Goal: Task Accomplishment & Management: Use online tool/utility

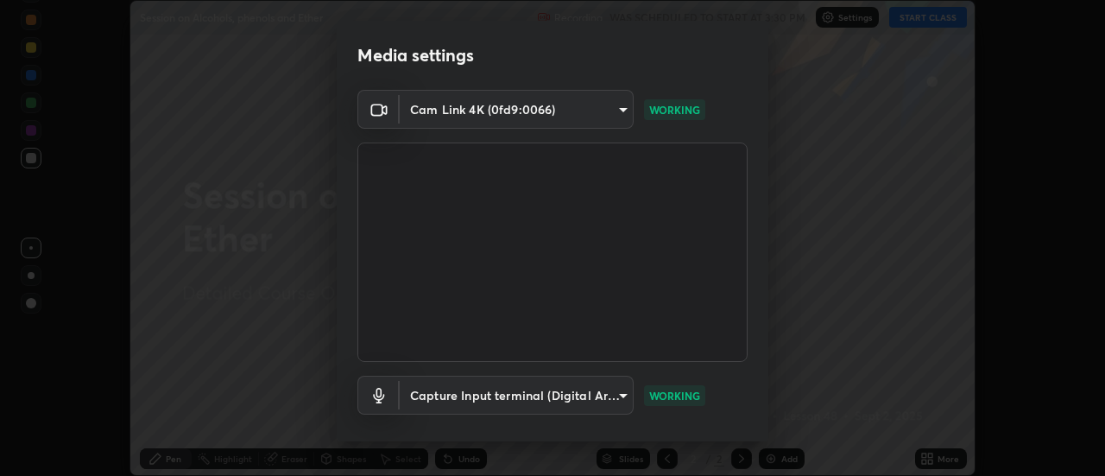
scroll to position [91, 0]
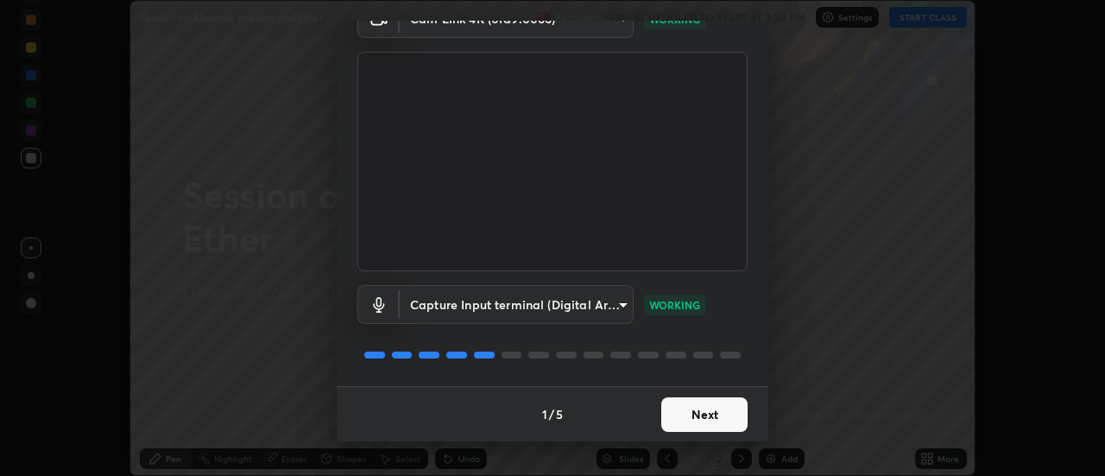
click at [688, 408] on button "Next" at bounding box center [704, 414] width 86 height 35
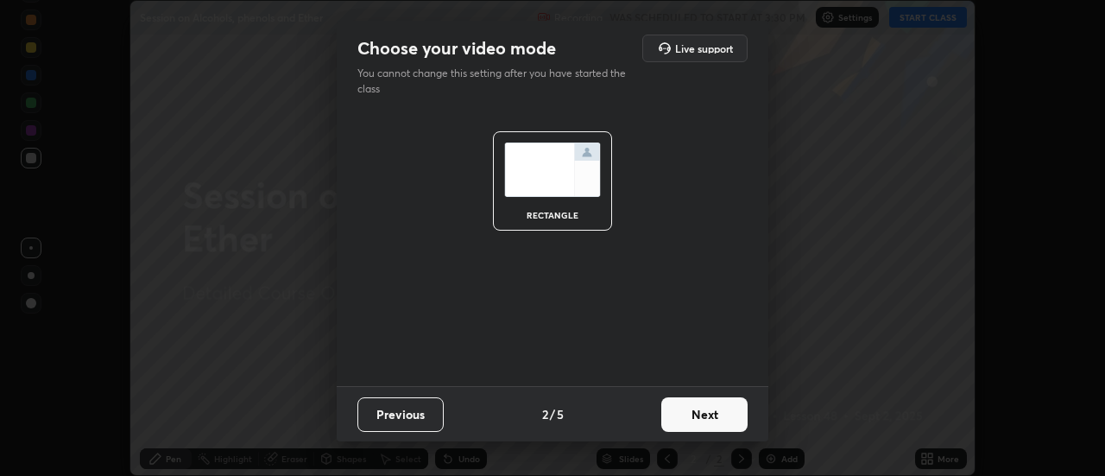
scroll to position [0, 0]
click at [686, 421] on button "Next" at bounding box center [704, 414] width 86 height 35
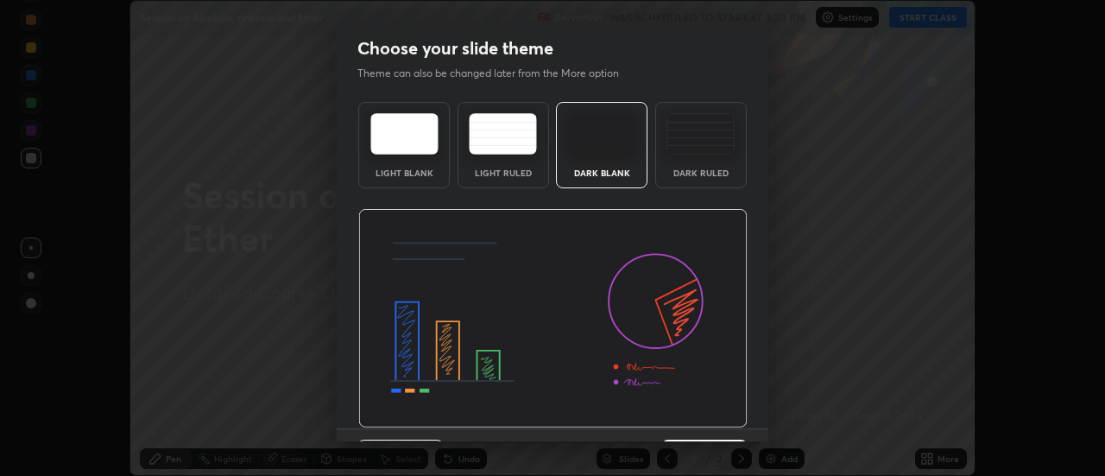
click at [691, 420] on img at bounding box center [552, 318] width 389 height 219
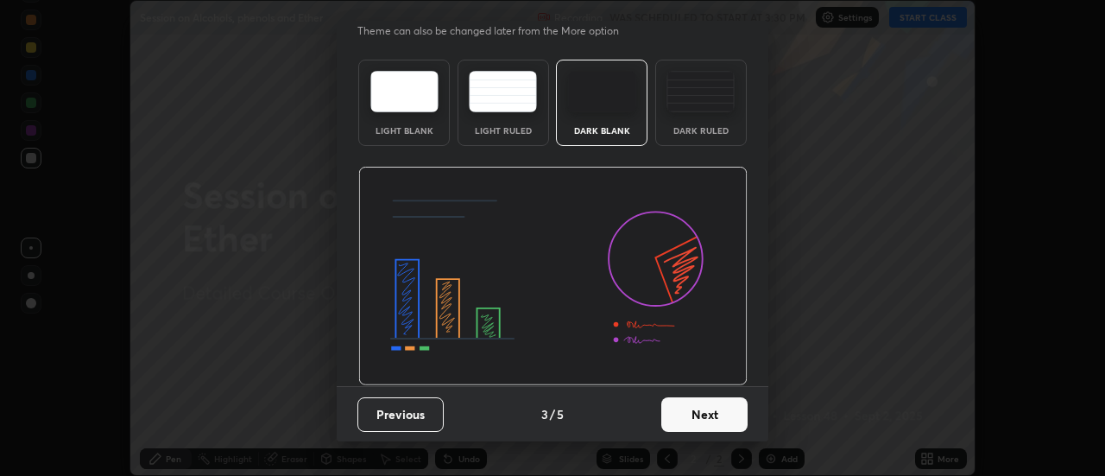
click at [675, 408] on button "Next" at bounding box center [704, 414] width 86 height 35
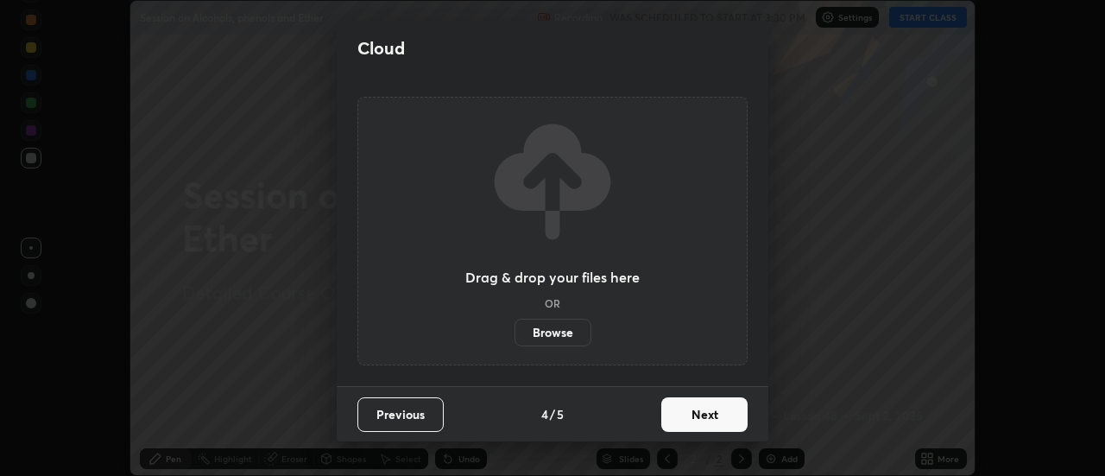
scroll to position [0, 0]
click at [680, 411] on button "Next" at bounding box center [704, 414] width 86 height 35
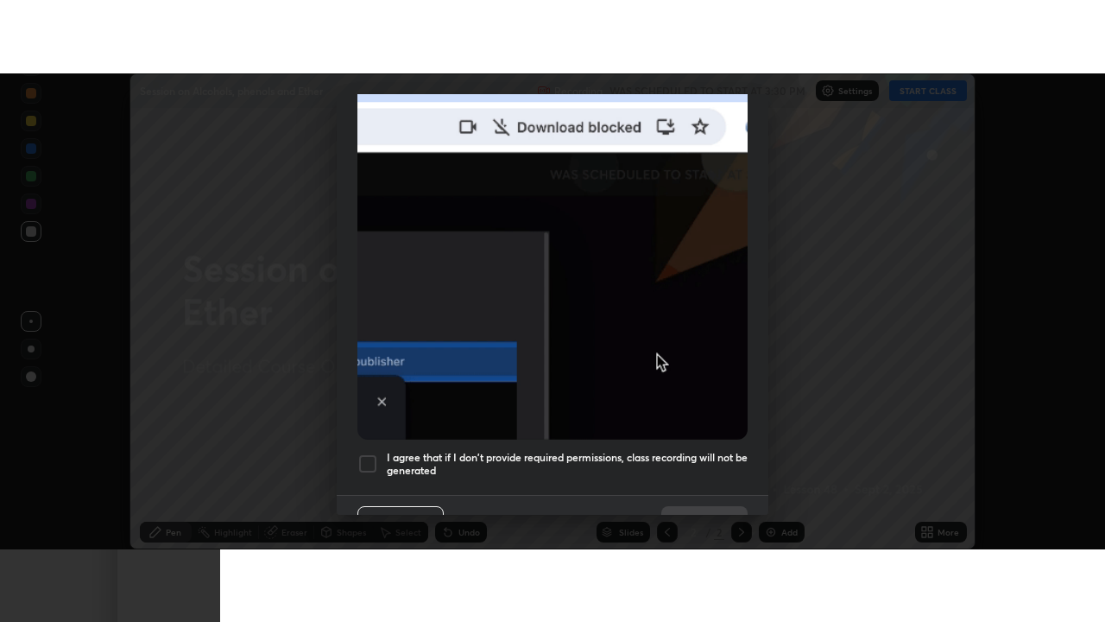
scroll to position [443, 0]
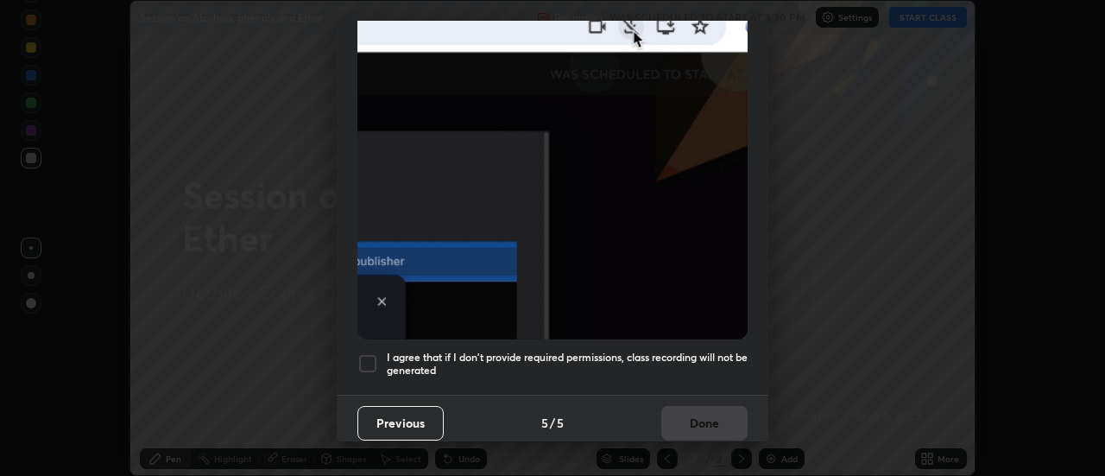
click at [626, 351] on h5 "I agree that if I don't provide required permissions, class recording will not …" at bounding box center [567, 364] width 361 height 27
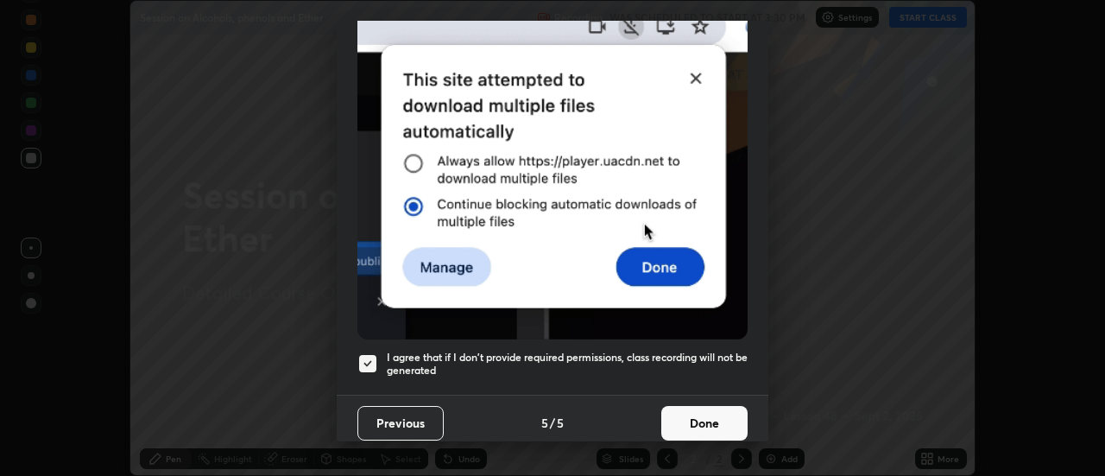
click at [678, 406] on button "Done" at bounding box center [704, 423] width 86 height 35
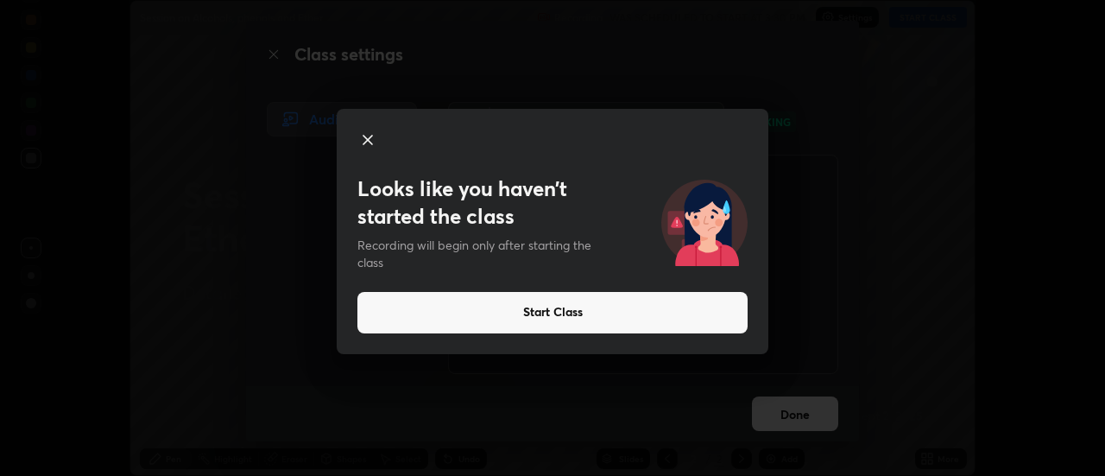
click at [582, 321] on button "Start Class" at bounding box center [552, 312] width 390 height 41
click at [642, 308] on button "Start Class" at bounding box center [552, 312] width 390 height 41
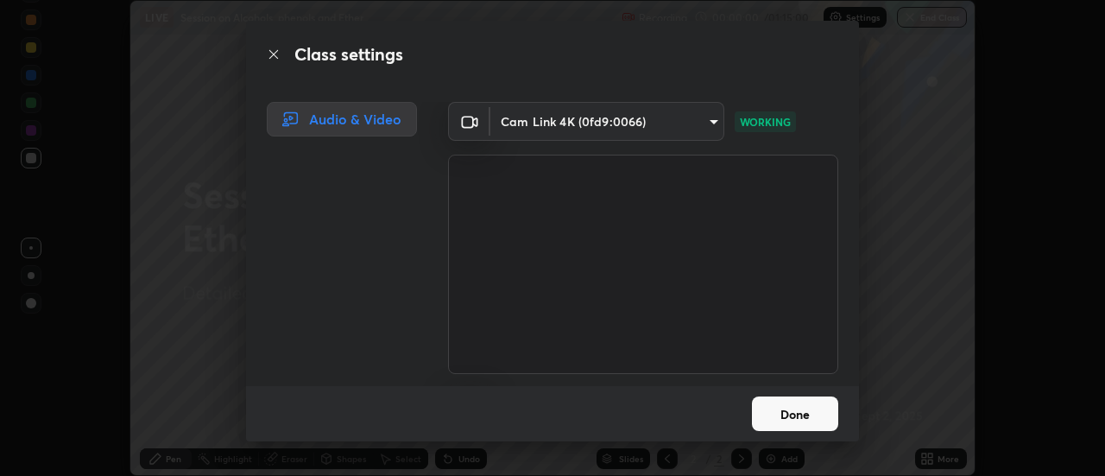
click at [802, 417] on button "Done" at bounding box center [795, 413] width 86 height 35
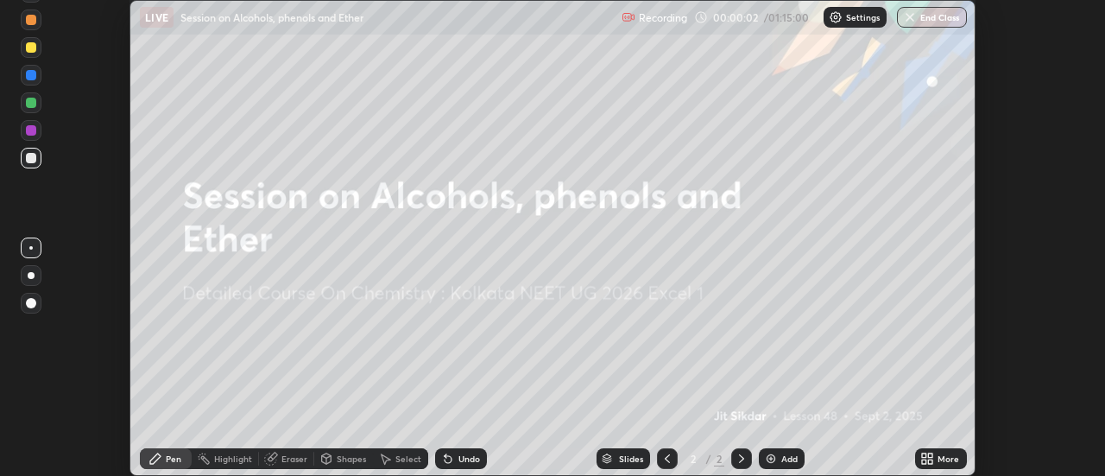
click at [931, 455] on icon at bounding box center [931, 455] width 4 height 4
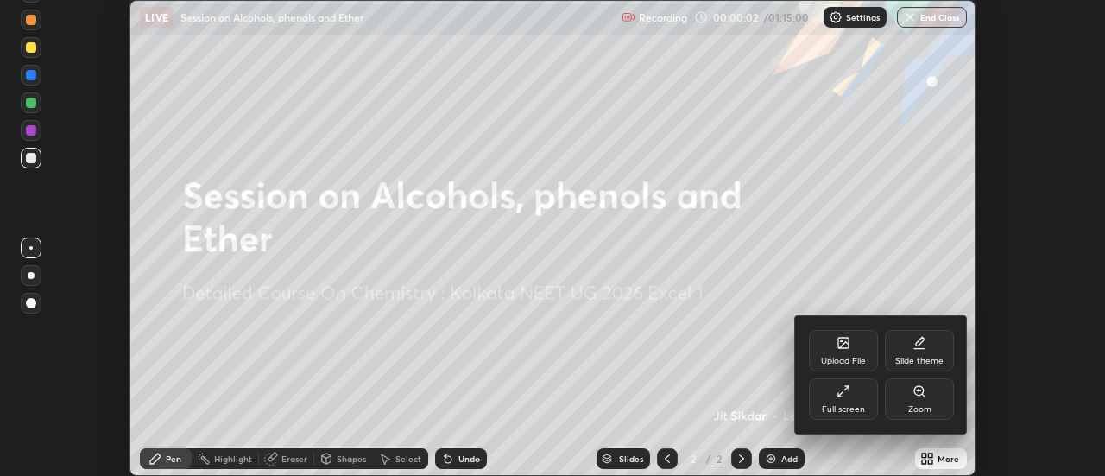
click at [861, 398] on div "Full screen" at bounding box center [843, 398] width 69 height 41
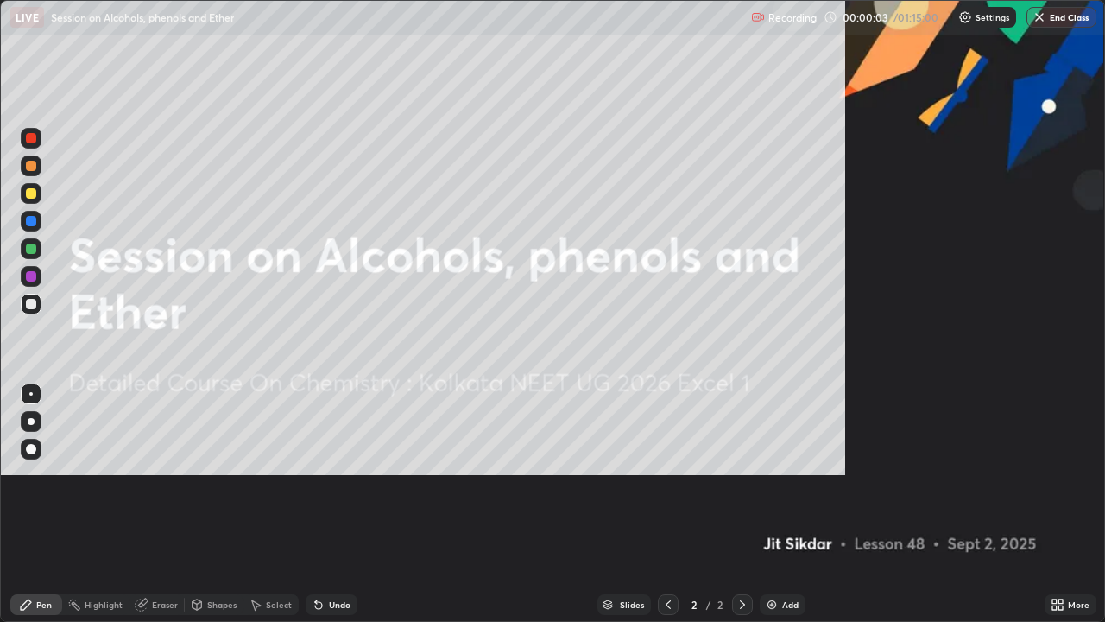
scroll to position [622, 1105]
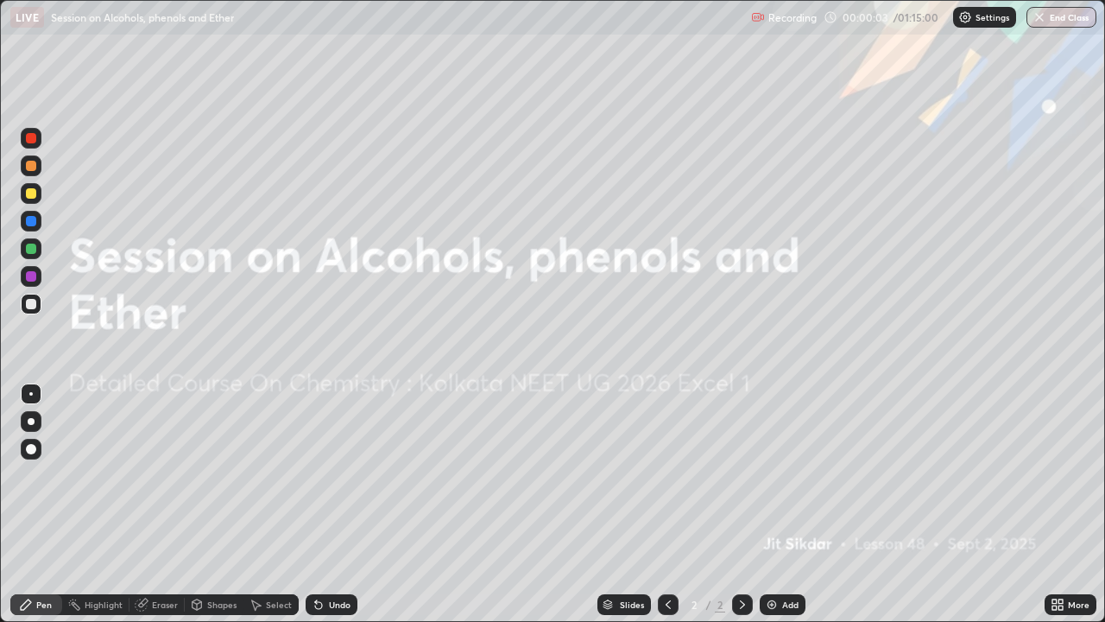
click at [786, 475] on div "Add" at bounding box center [790, 604] width 16 height 9
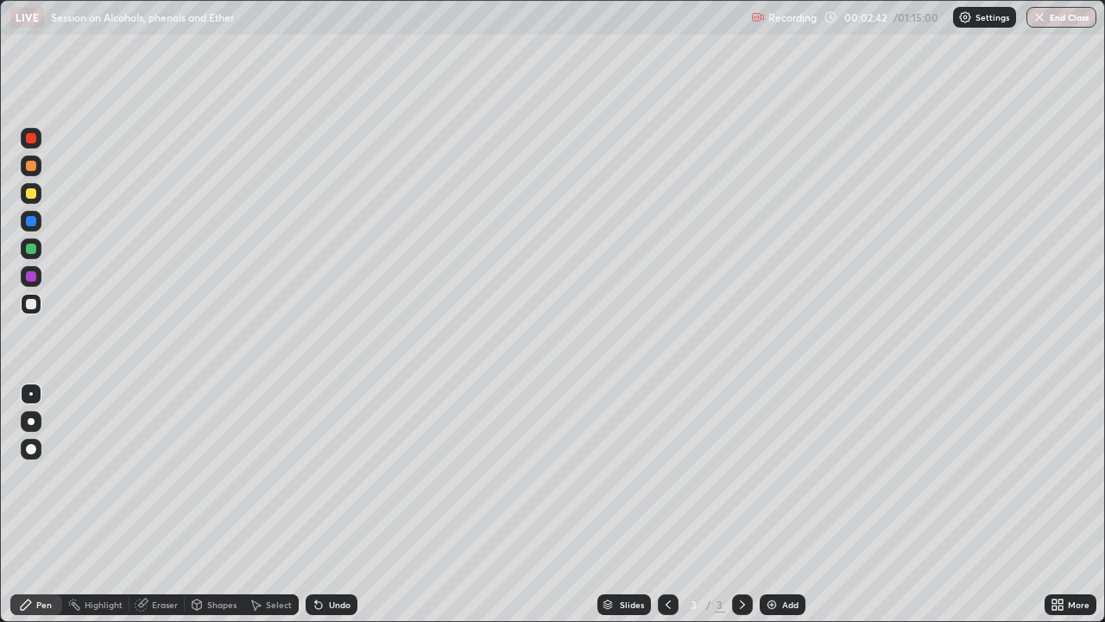
click at [32, 192] on div at bounding box center [31, 193] width 10 height 10
click at [25, 305] on div at bounding box center [31, 304] width 21 height 21
click at [343, 475] on div "Undo" at bounding box center [332, 604] width 52 height 21
click at [344, 475] on div "Undo" at bounding box center [332, 604] width 52 height 21
click at [791, 475] on div "Add" at bounding box center [790, 604] width 16 height 9
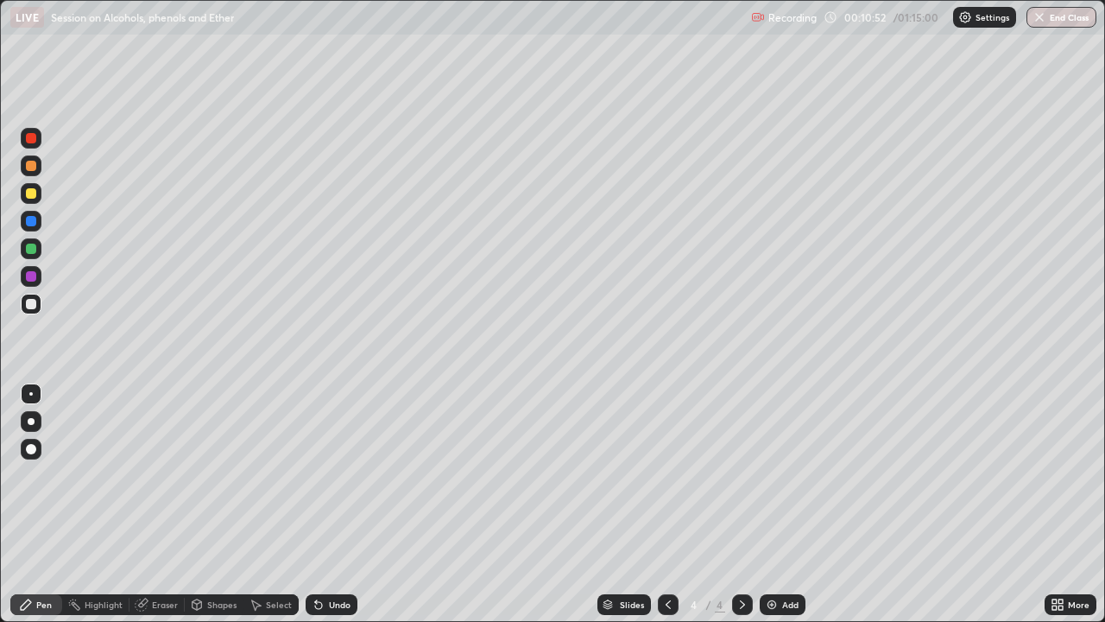
click at [33, 197] on div at bounding box center [31, 193] width 10 height 10
click at [39, 303] on div at bounding box center [31, 304] width 21 height 21
click at [337, 475] on div "Undo" at bounding box center [340, 604] width 22 height 9
click at [339, 475] on div "Undo" at bounding box center [340, 604] width 22 height 9
click at [333, 475] on div "Undo" at bounding box center [332, 604] width 52 height 21
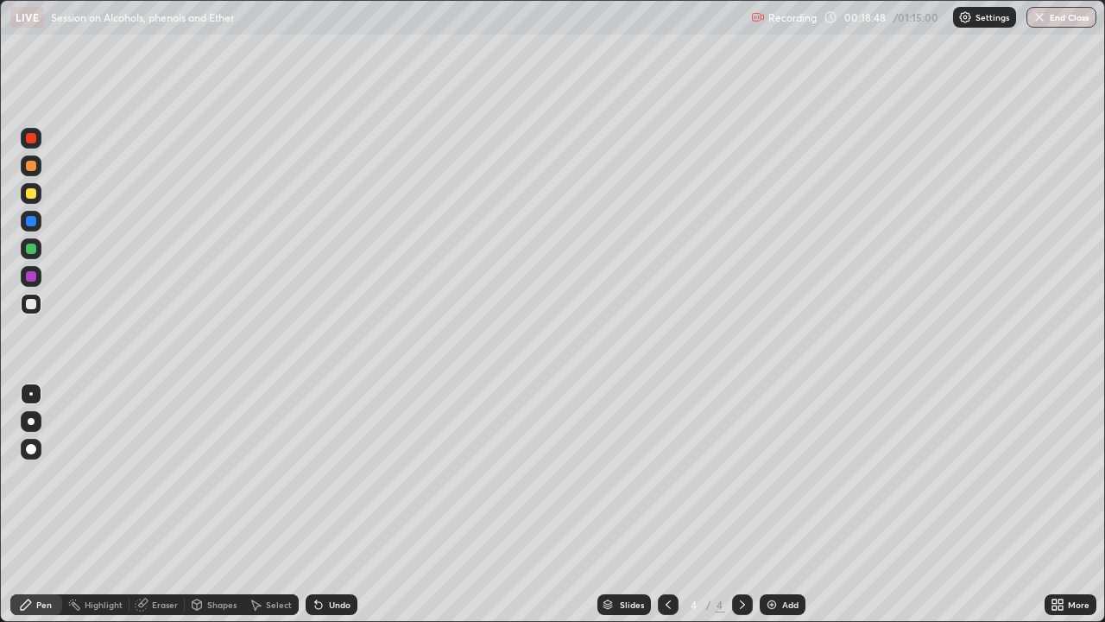
click at [772, 475] on img at bounding box center [772, 604] width 14 height 14
click at [32, 193] on div at bounding box center [31, 193] width 10 height 10
click at [35, 192] on div at bounding box center [31, 193] width 10 height 10
click at [31, 302] on div at bounding box center [31, 304] width 10 height 10
click at [33, 195] on div at bounding box center [31, 193] width 10 height 10
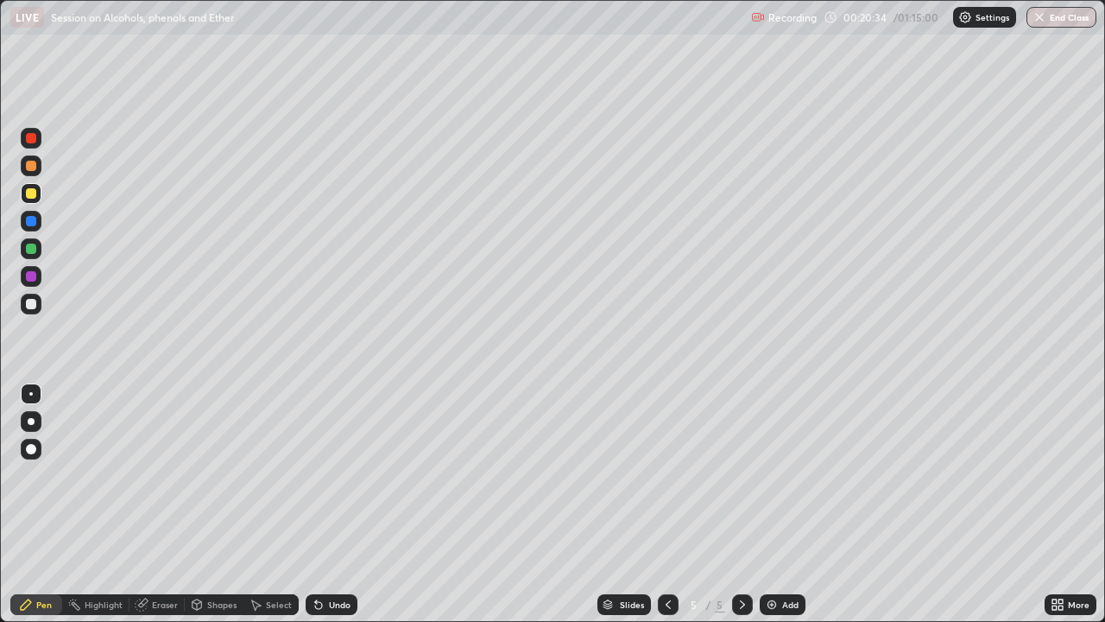
click at [34, 303] on div at bounding box center [31, 304] width 10 height 10
click at [336, 475] on div "Undo" at bounding box center [340, 604] width 22 height 9
click at [340, 475] on div "Undo" at bounding box center [332, 604] width 52 height 21
click at [32, 303] on div at bounding box center [31, 304] width 10 height 10
click at [337, 475] on div "Undo" at bounding box center [340, 604] width 22 height 9
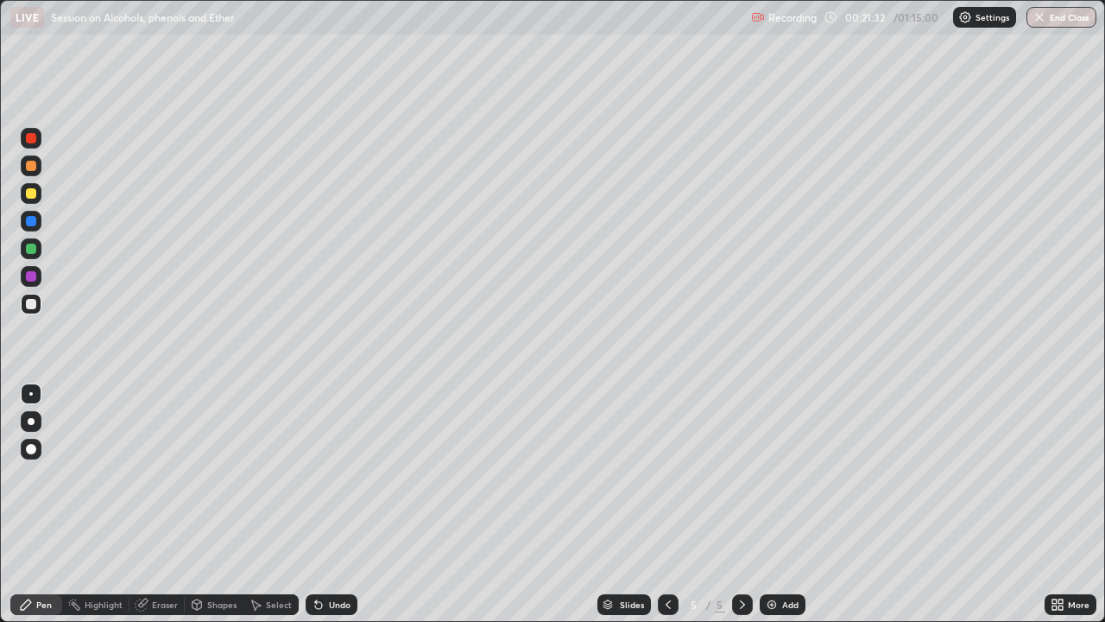
click at [334, 475] on div "Undo" at bounding box center [340, 604] width 22 height 9
click at [331, 475] on div "Undo" at bounding box center [332, 604] width 52 height 21
click at [332, 475] on div "Undo" at bounding box center [332, 604] width 52 height 21
click at [328, 475] on div "Undo" at bounding box center [332, 604] width 52 height 21
click at [330, 475] on div "Undo" at bounding box center [332, 604] width 52 height 21
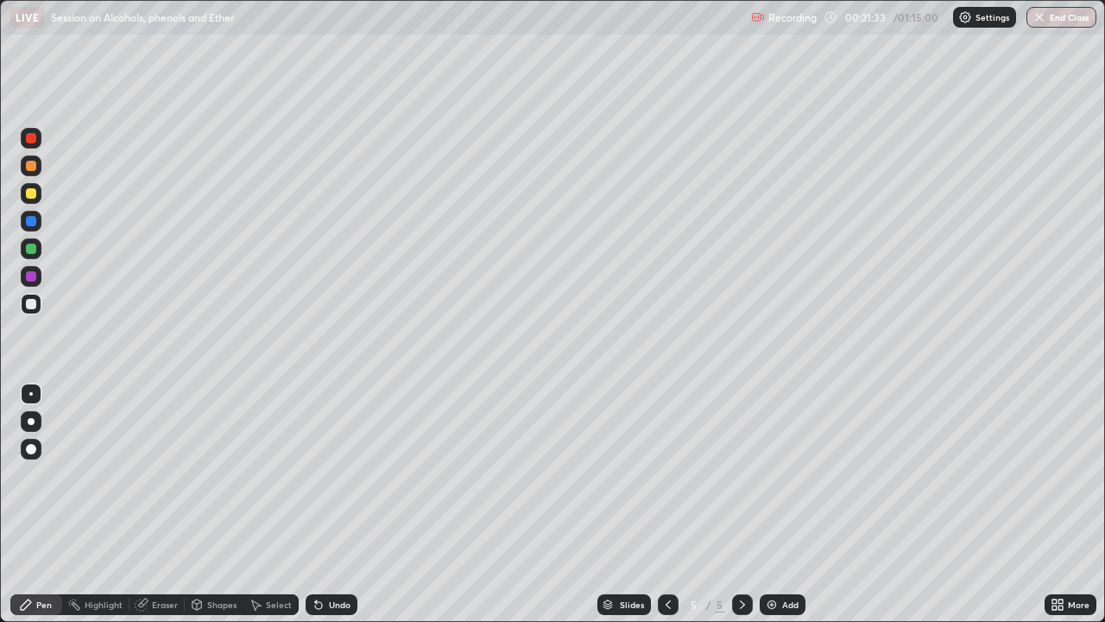
click at [326, 475] on div "Undo" at bounding box center [332, 604] width 52 height 21
click at [322, 475] on div "Undo" at bounding box center [332, 604] width 52 height 21
click at [30, 190] on div at bounding box center [31, 193] width 10 height 10
click at [35, 306] on div at bounding box center [31, 304] width 10 height 10
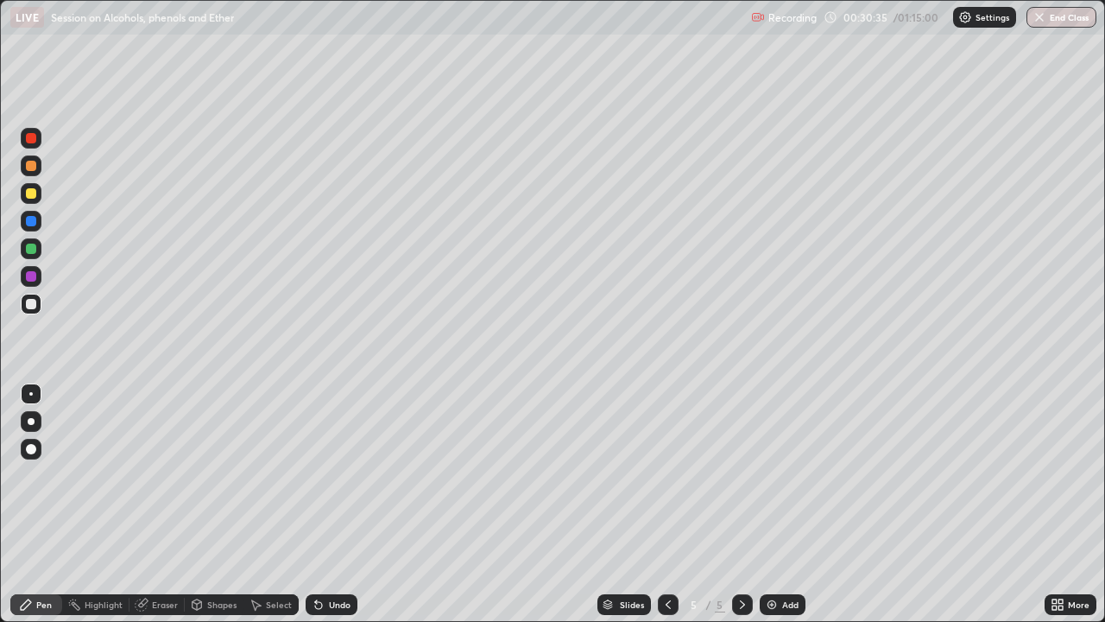
click at [777, 475] on div "Add" at bounding box center [783, 604] width 46 height 21
click at [667, 475] on icon at bounding box center [668, 604] width 14 height 14
click at [741, 475] on icon at bounding box center [743, 604] width 14 height 14
click at [32, 304] on div at bounding box center [31, 304] width 10 height 10
click at [778, 475] on div "Add" at bounding box center [783, 604] width 46 height 21
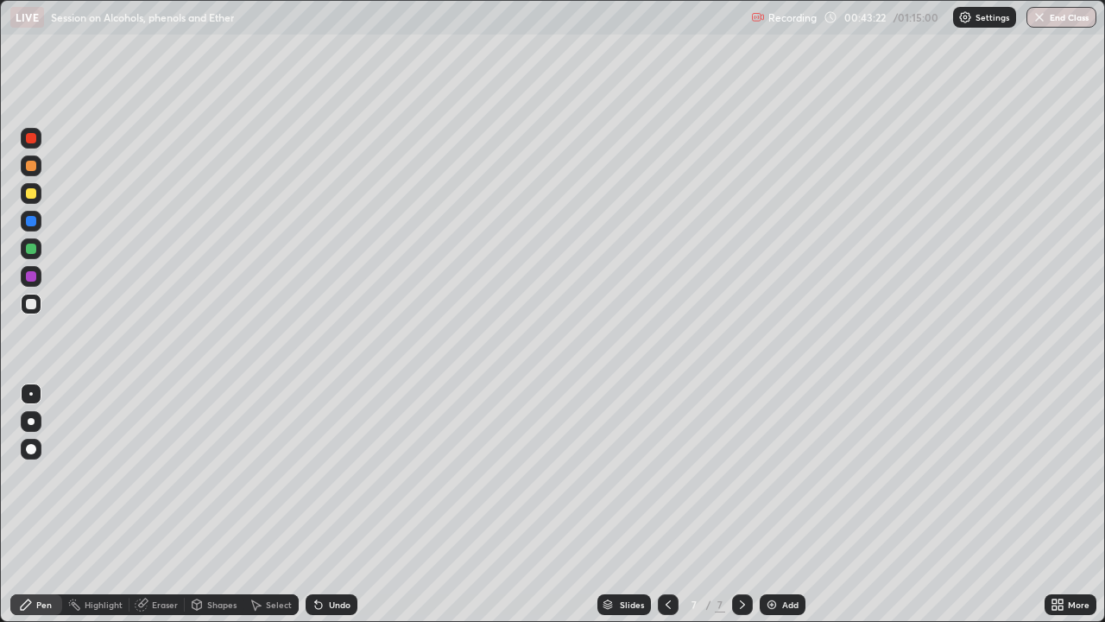
click at [667, 475] on icon at bounding box center [668, 604] width 14 height 14
click at [793, 475] on div "Add" at bounding box center [790, 604] width 16 height 9
click at [673, 475] on div at bounding box center [668, 604] width 21 height 21
click at [741, 475] on icon at bounding box center [743, 604] width 14 height 14
click at [34, 306] on div at bounding box center [31, 304] width 10 height 10
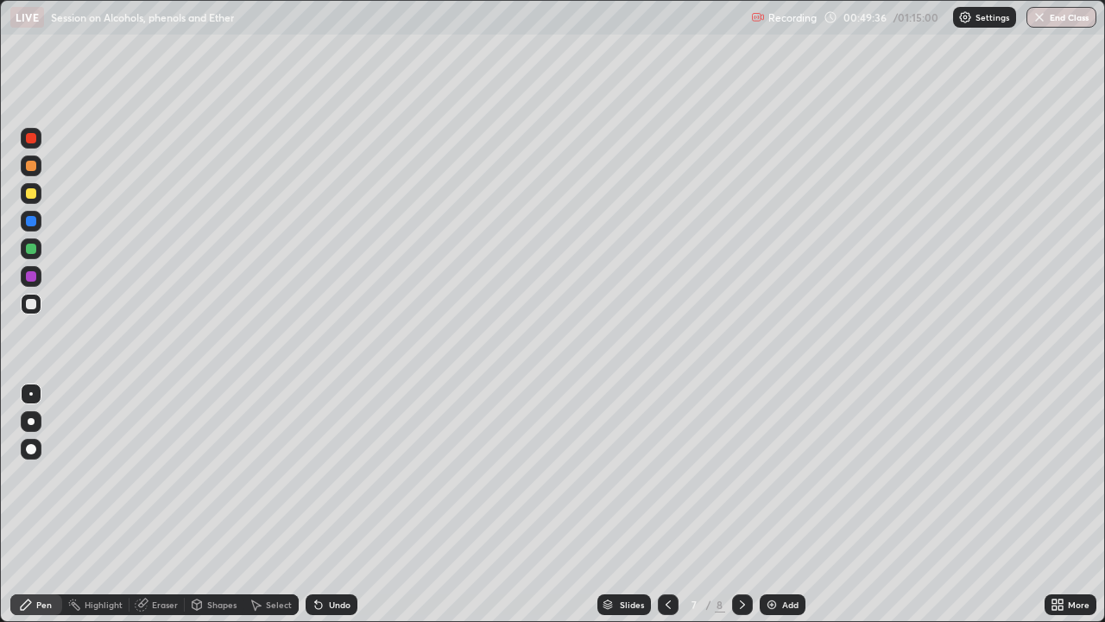
click at [31, 244] on div at bounding box center [31, 248] width 10 height 10
click at [30, 307] on div at bounding box center [31, 304] width 10 height 10
click at [41, 290] on div at bounding box center [31, 304] width 21 height 28
click at [33, 246] on div at bounding box center [31, 248] width 10 height 10
click at [1063, 11] on button "End Class" at bounding box center [1062, 17] width 70 height 21
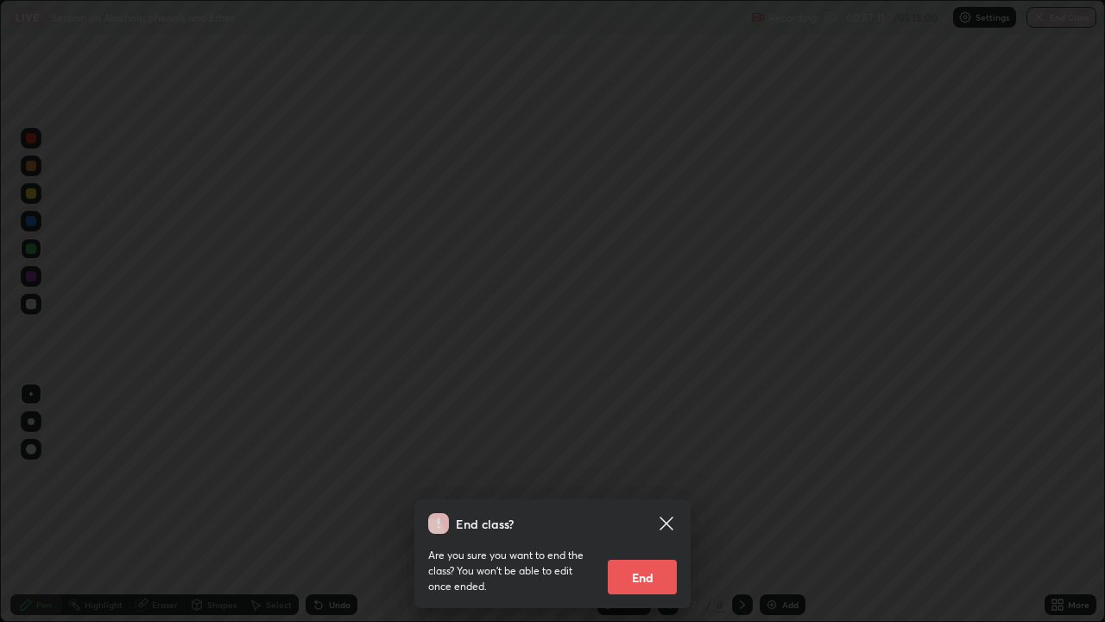
click at [647, 475] on button "End" at bounding box center [642, 577] width 69 height 35
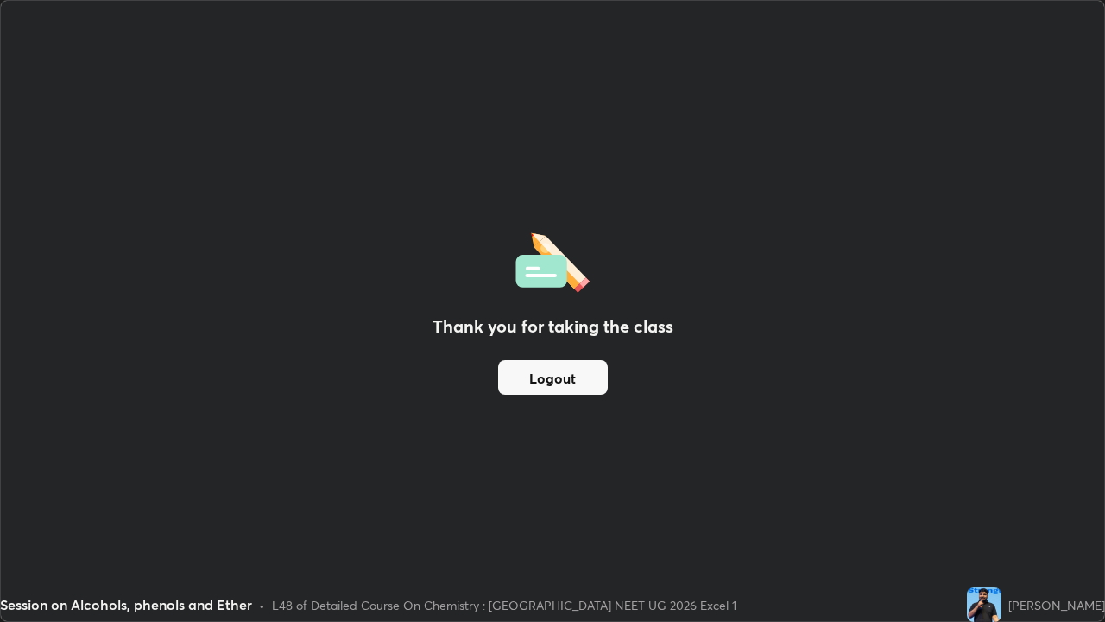
click at [579, 382] on button "Logout" at bounding box center [553, 377] width 110 height 35
